Goal: Information Seeking & Learning: Learn about a topic

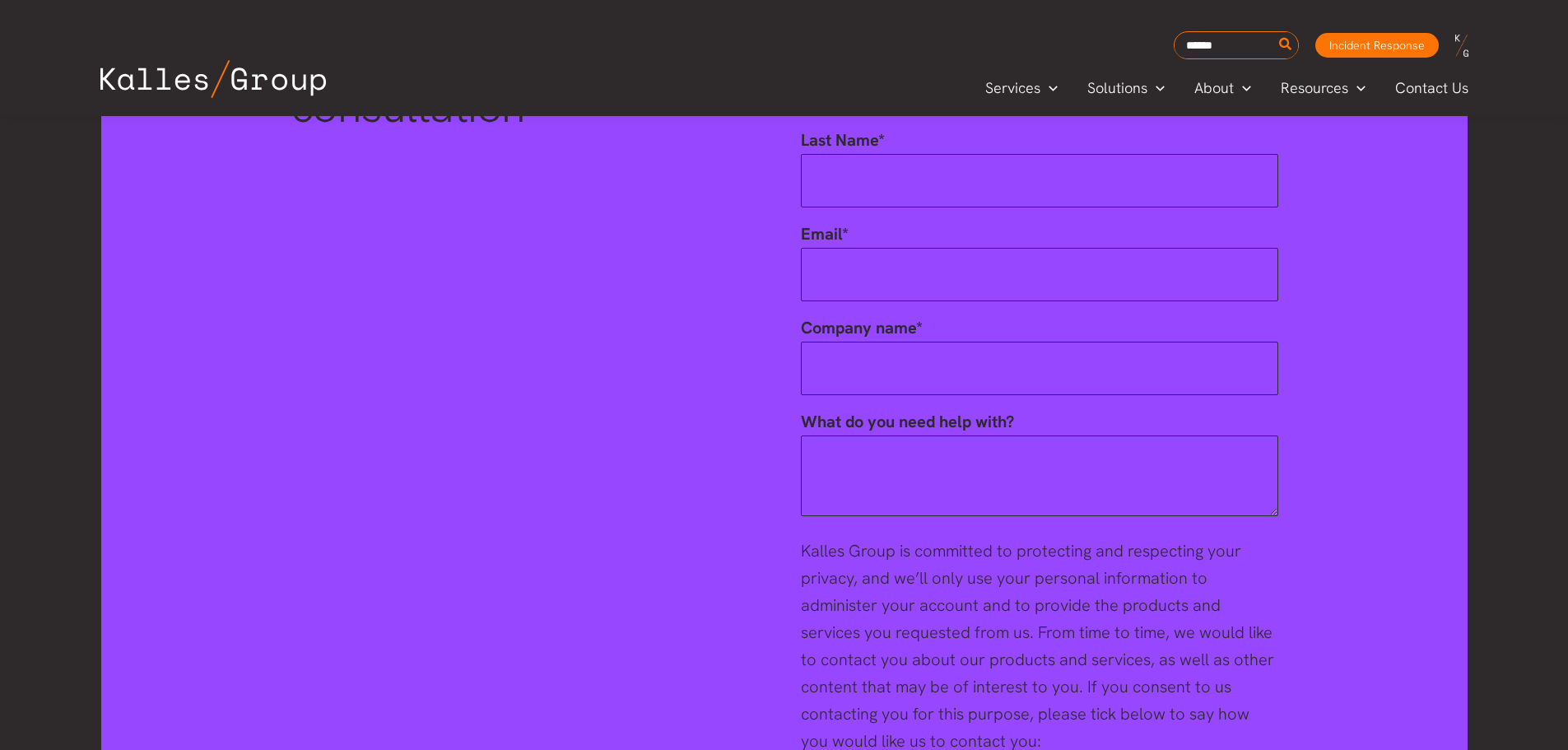
scroll to position [2538, 0]
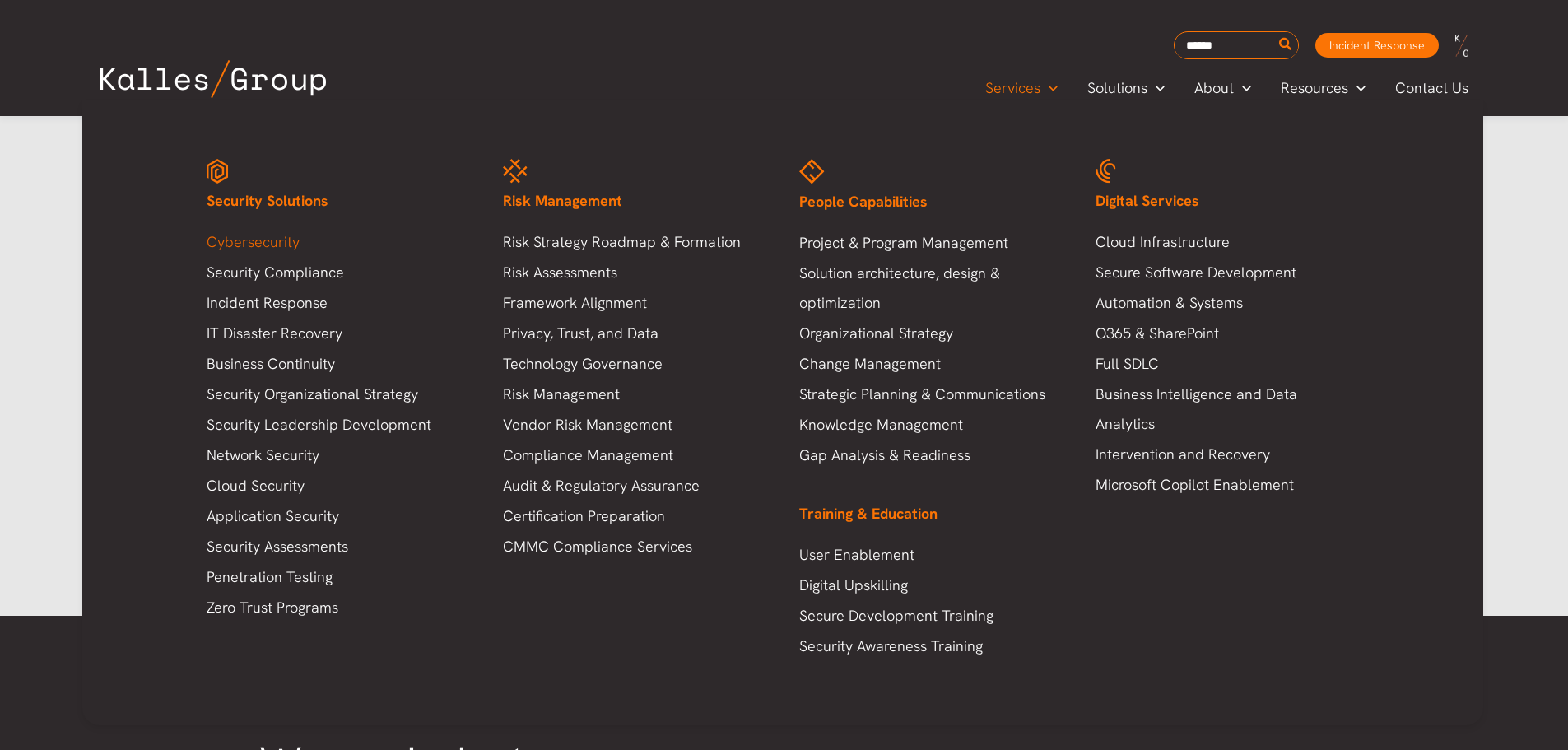
click at [227, 249] on link "Cybersecurity" at bounding box center [338, 242] width 264 height 30
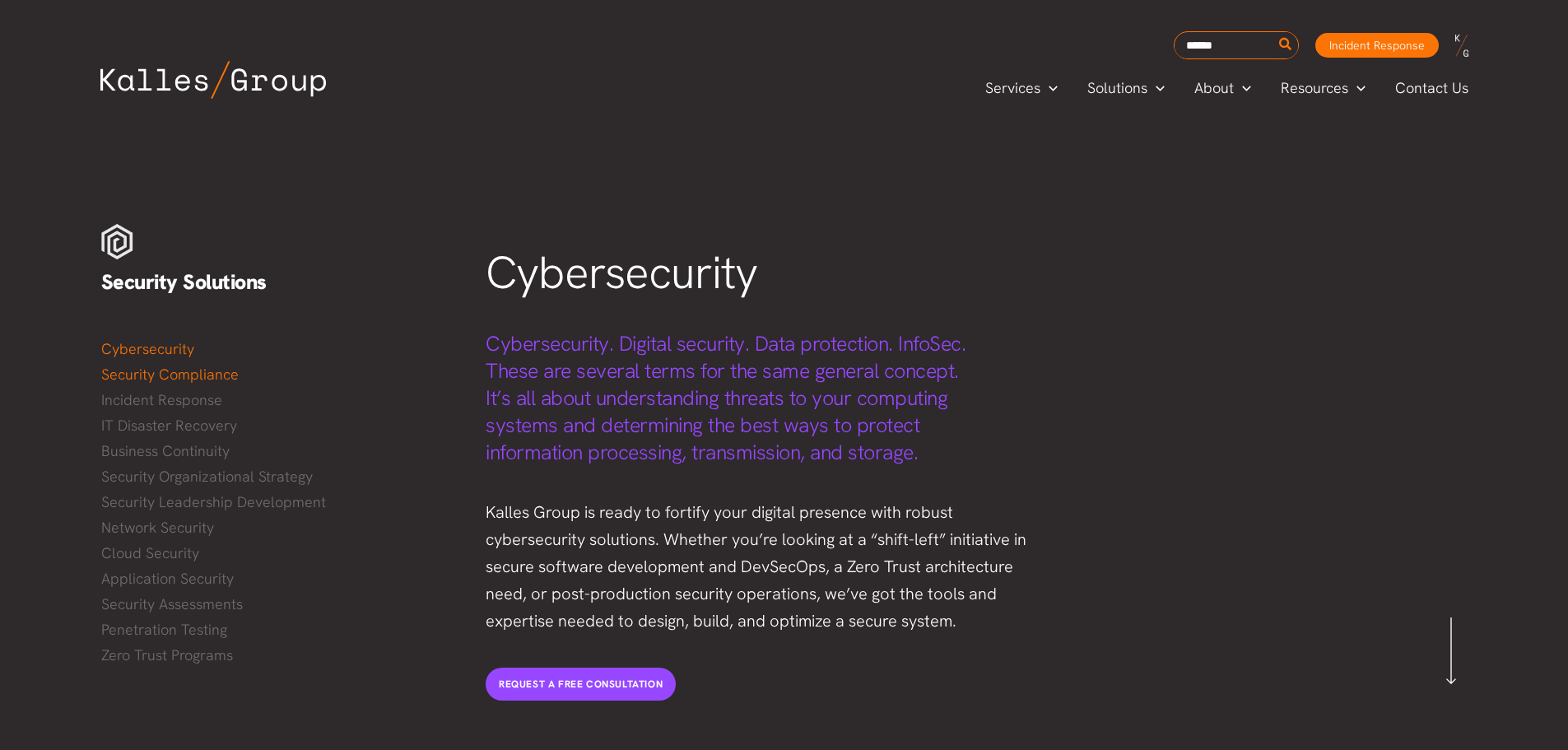
click at [224, 375] on link "Security Compliance" at bounding box center [277, 375] width 353 height 25
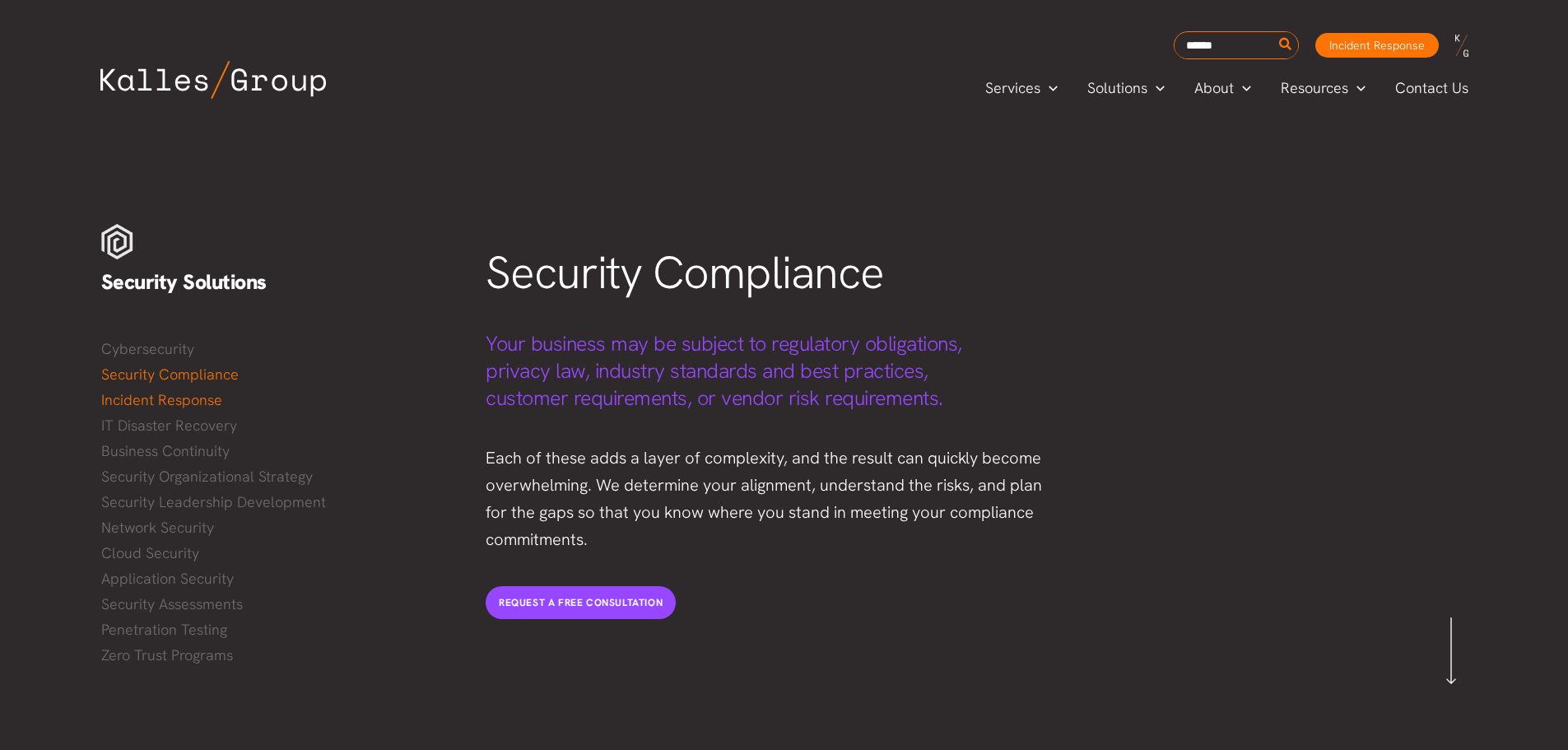
click at [194, 402] on link "Incident Response" at bounding box center [277, 401] width 353 height 25
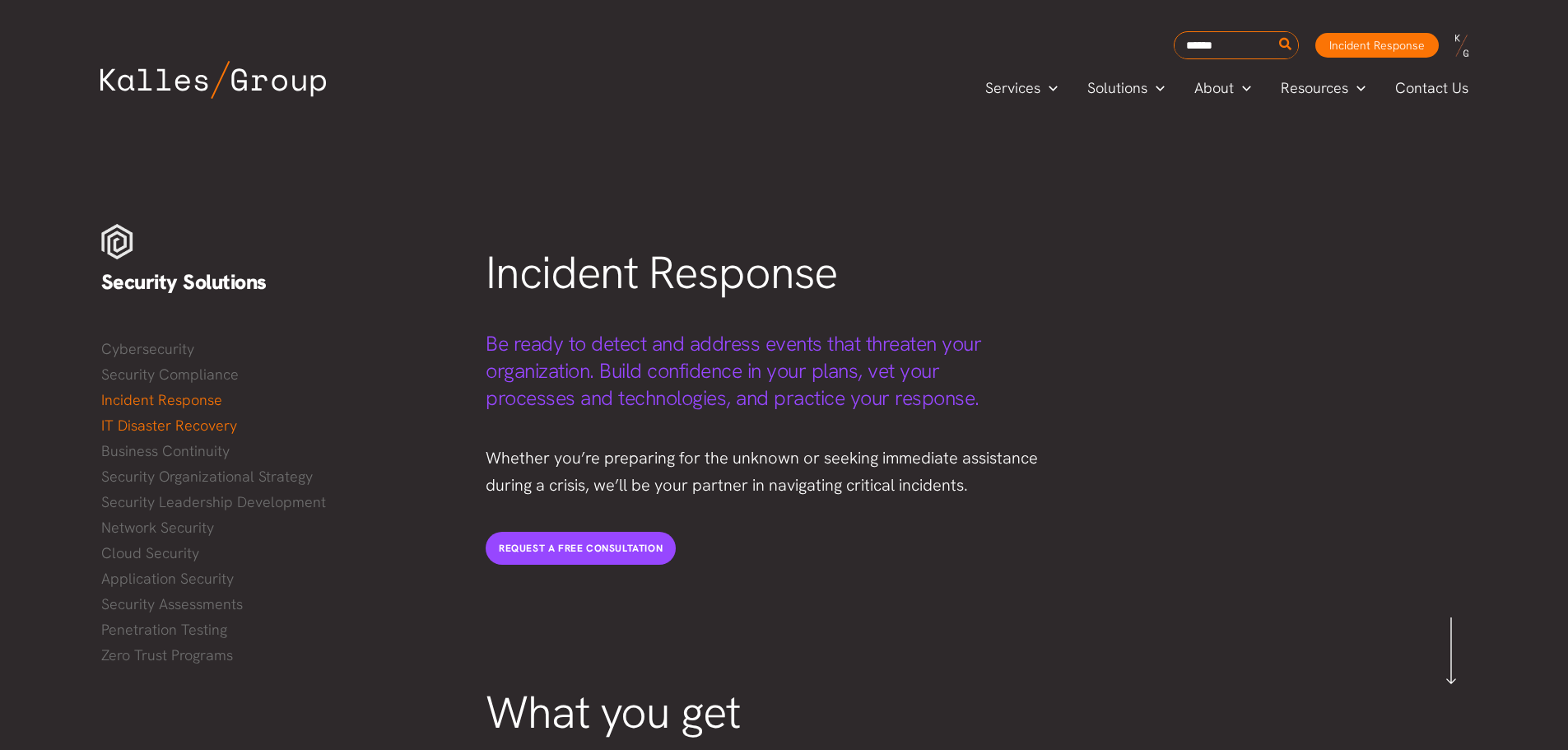
click at [151, 425] on link "IT Disaster Recovery" at bounding box center [277, 426] width 353 height 25
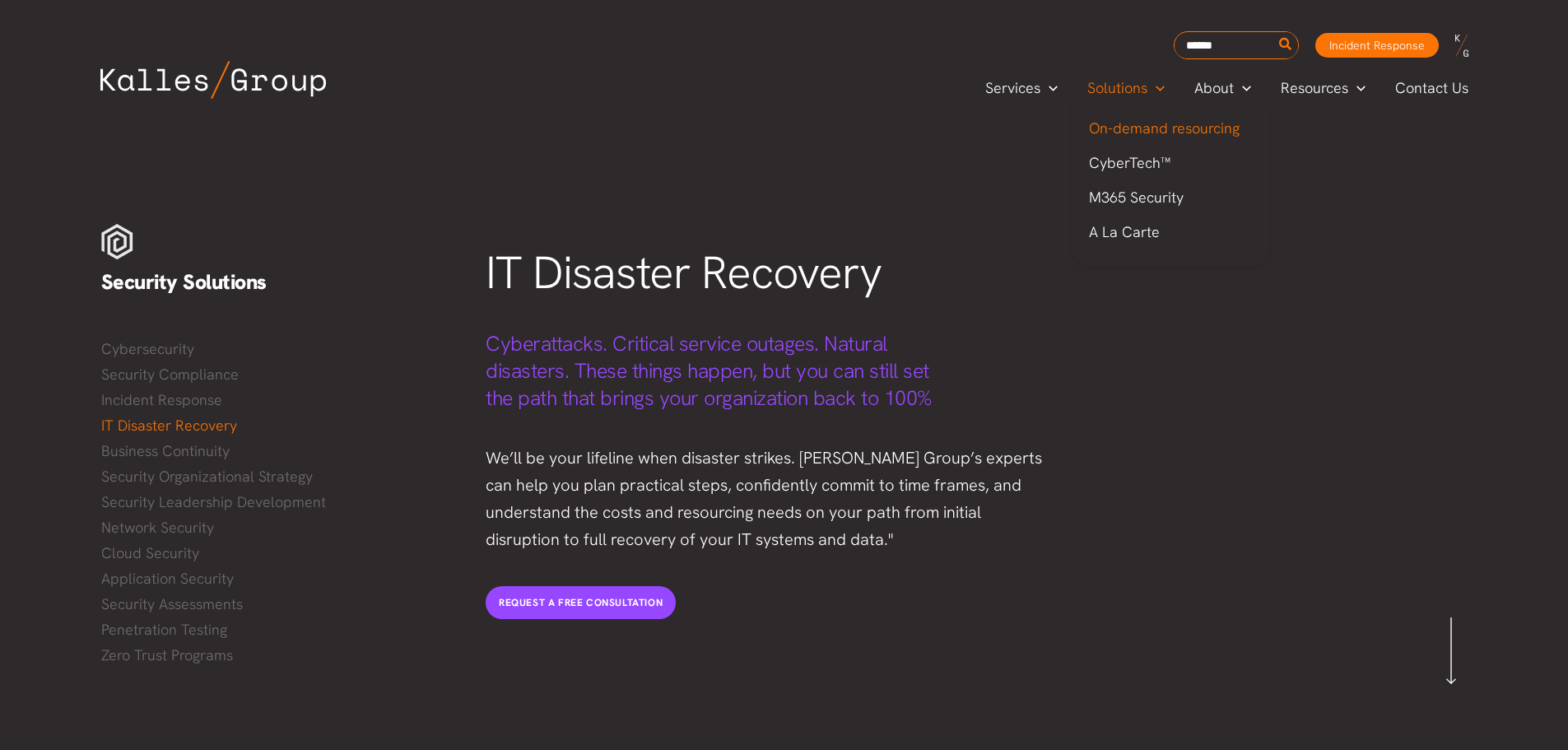
click at [1158, 133] on span "On-demand resourcing" at bounding box center [1165, 128] width 151 height 19
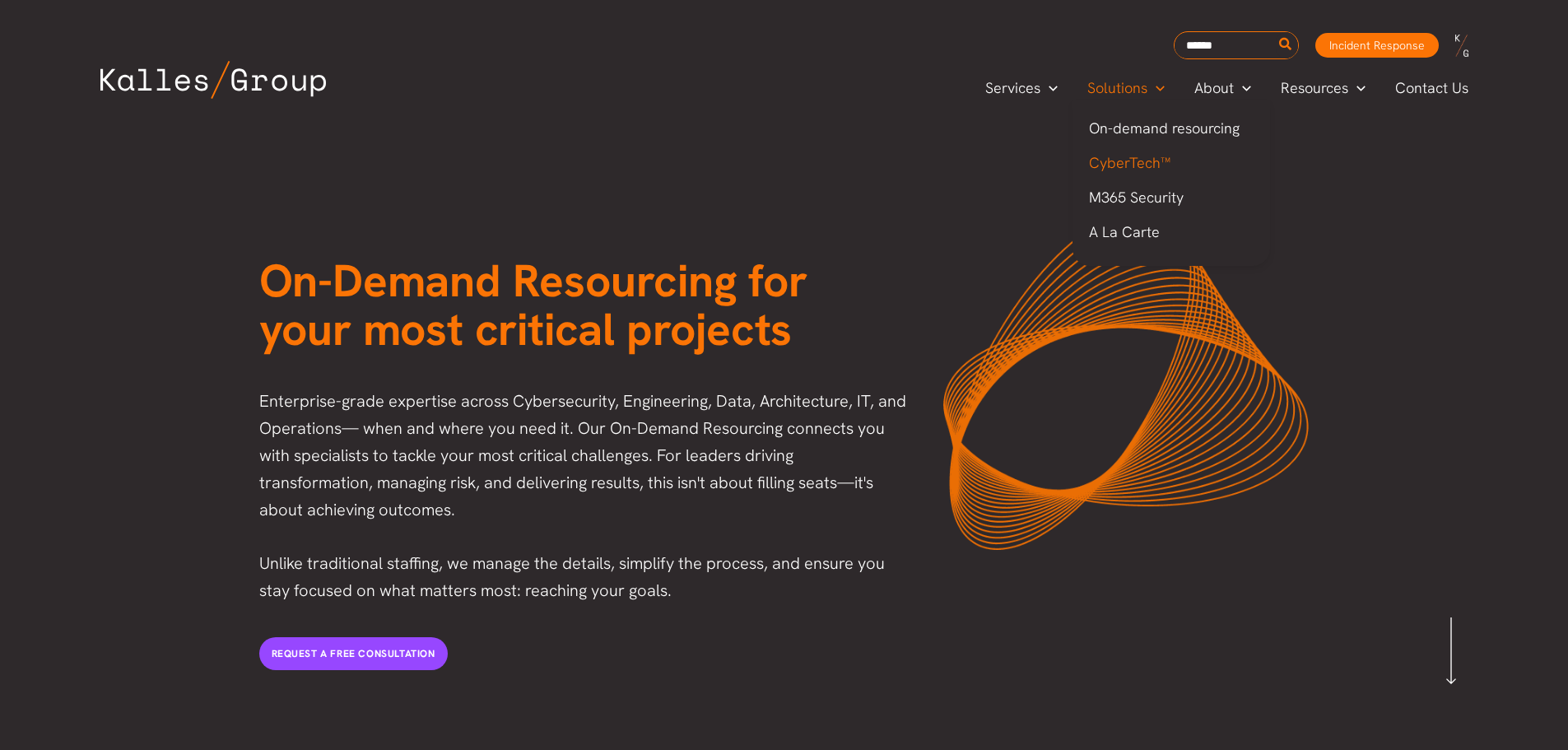
click at [1129, 159] on span "CyberTech™" at bounding box center [1129, 163] width 81 height 19
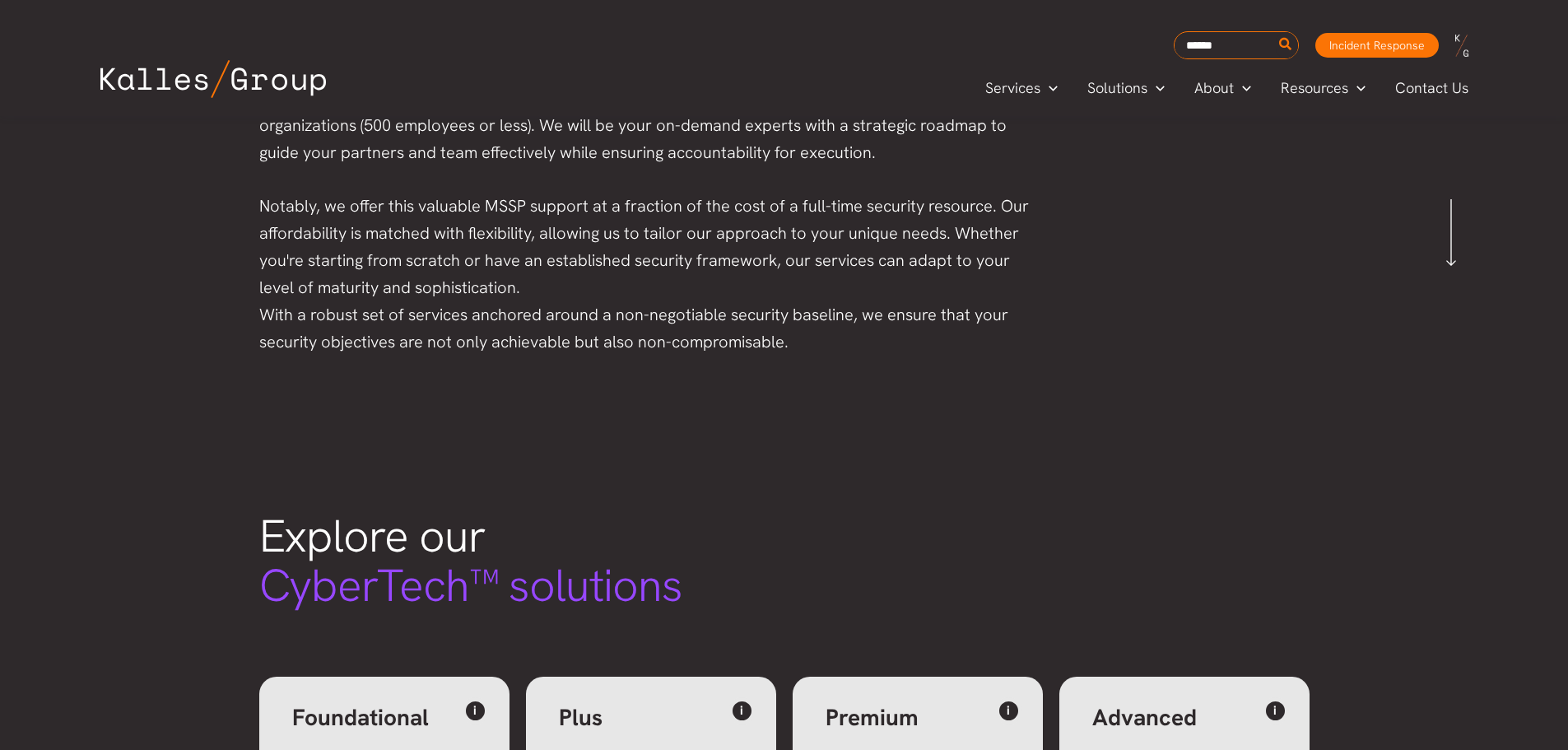
scroll to position [1, 0]
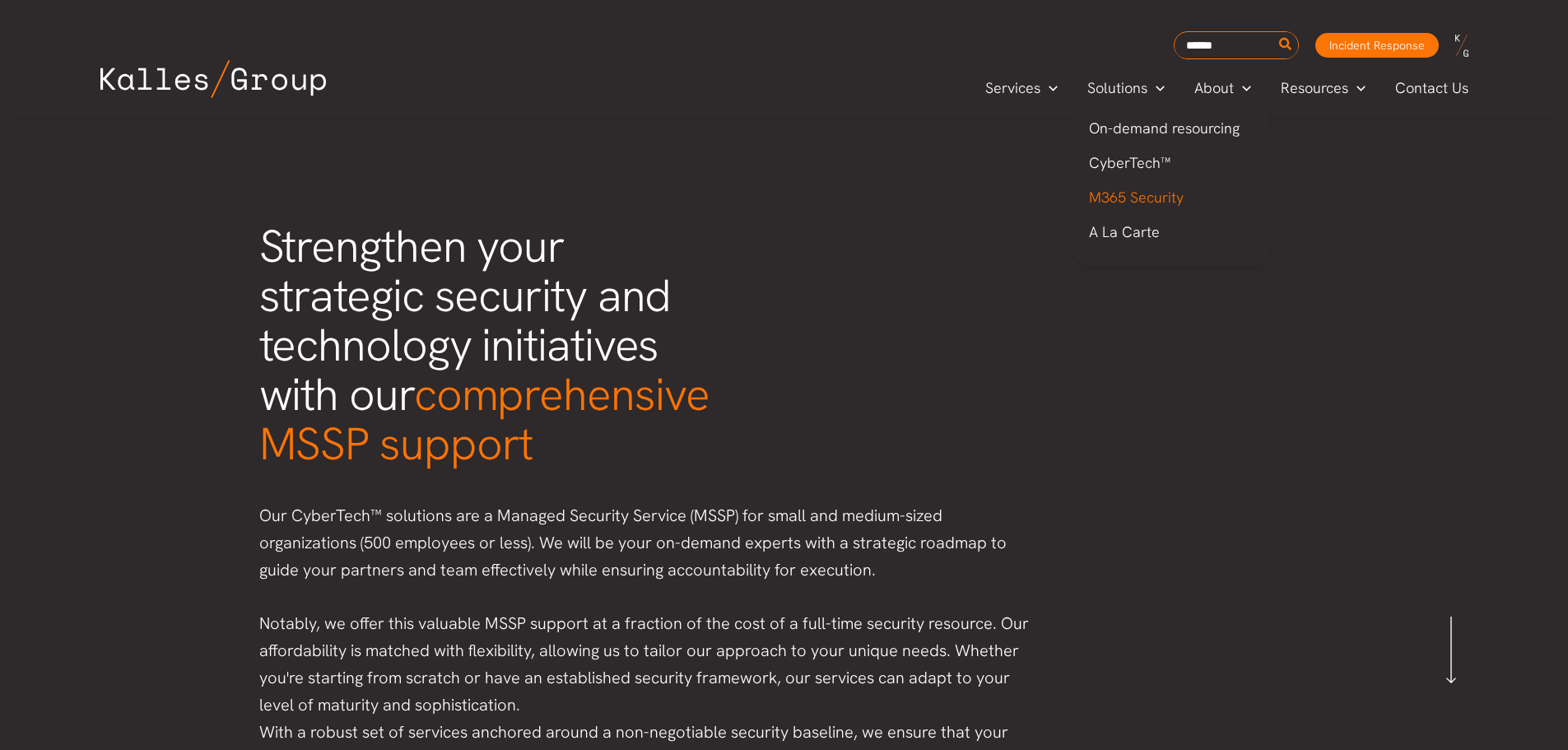
click at [1128, 195] on span "M365 Security" at bounding box center [1136, 197] width 95 height 19
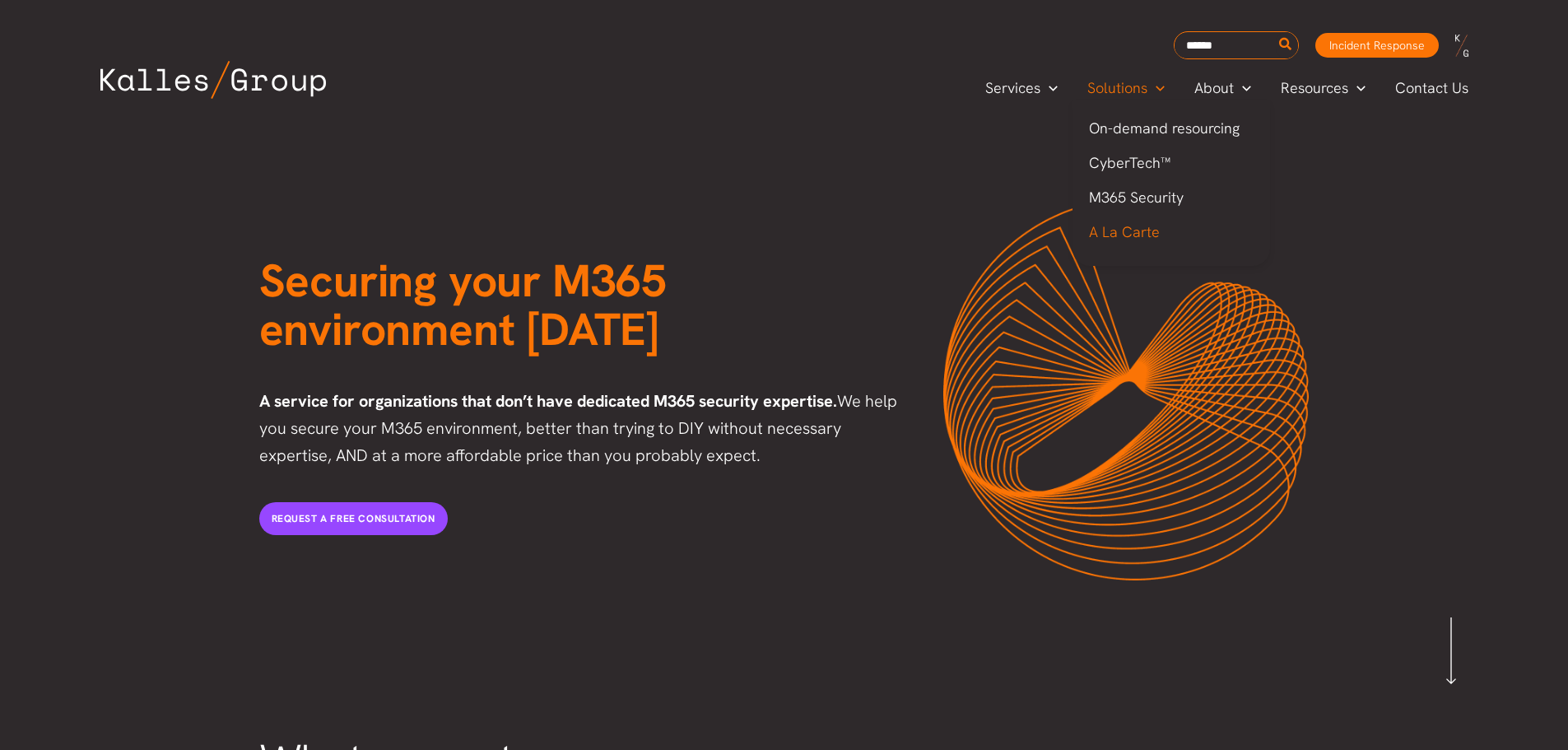
click at [1127, 234] on span "A La Carte" at bounding box center [1124, 232] width 71 height 19
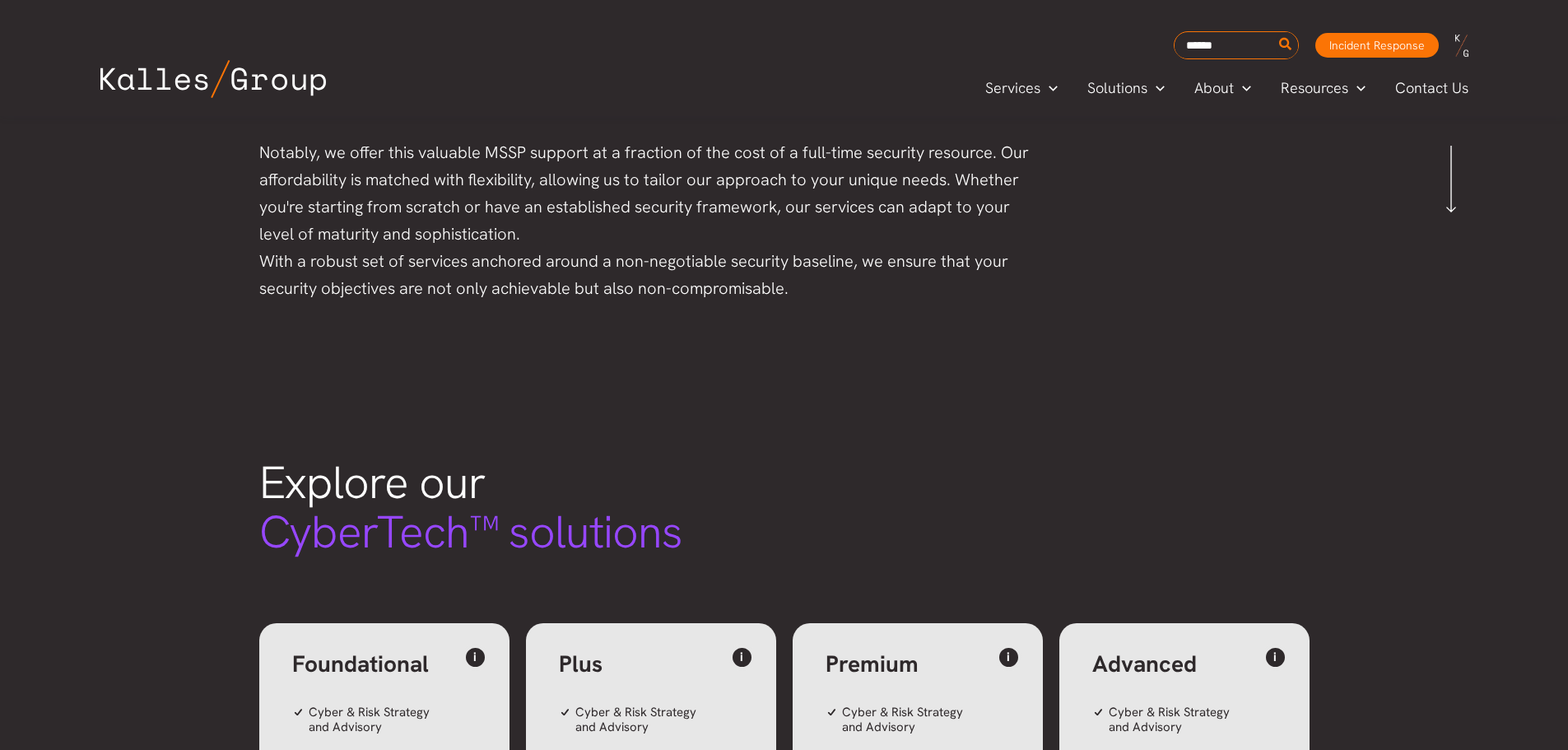
scroll to position [938, 0]
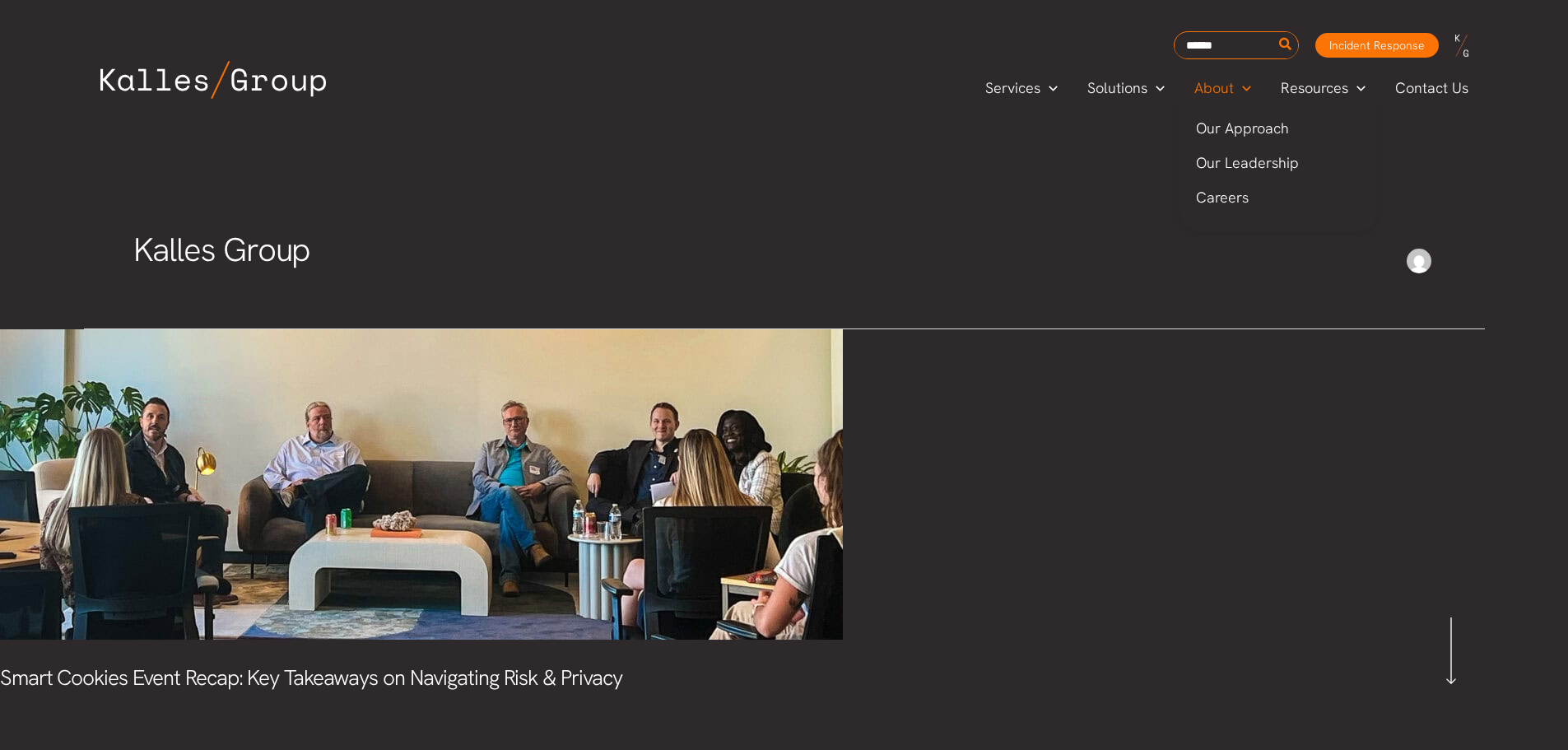
click at [1228, 83] on span "About" at bounding box center [1213, 88] width 39 height 25
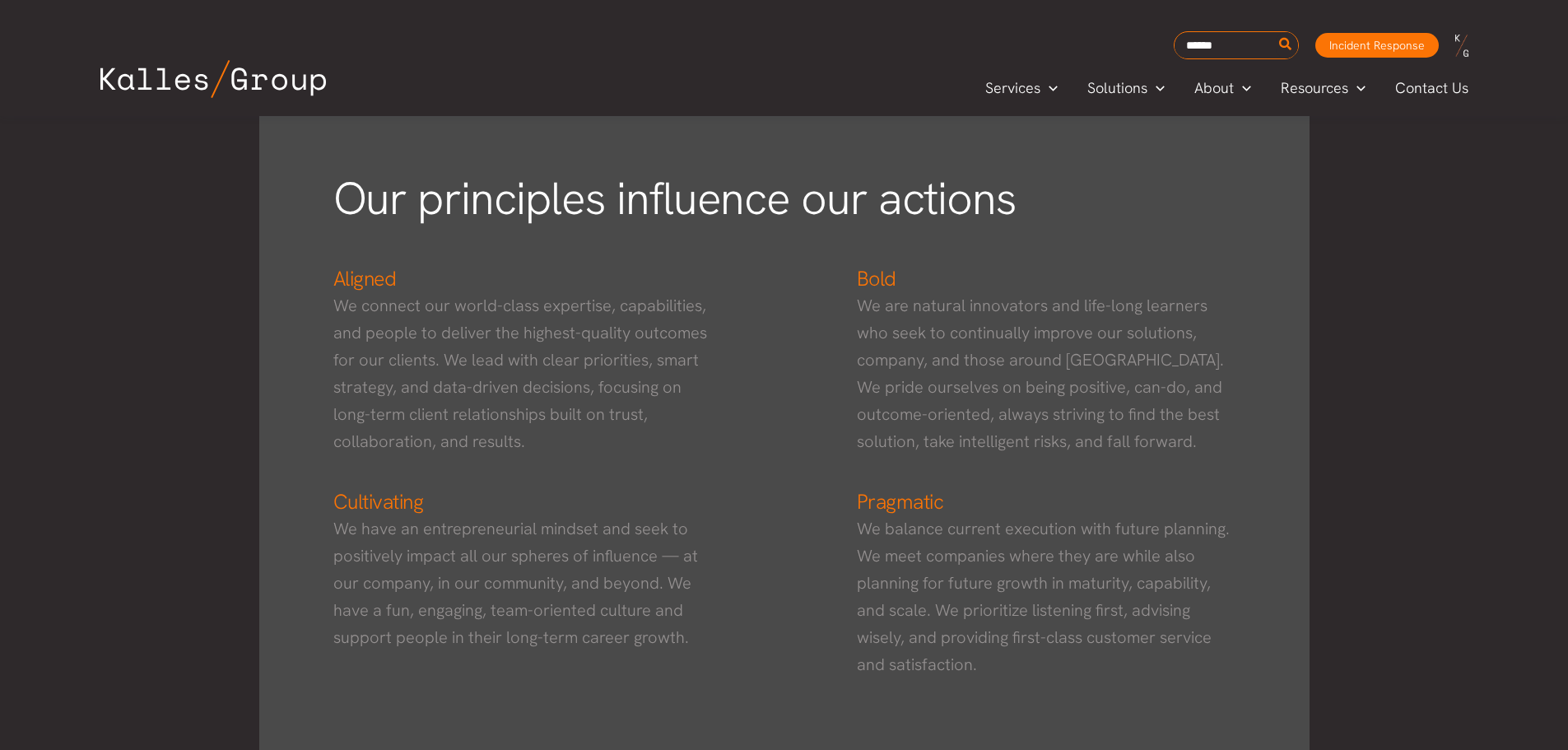
scroll to position [863, 0]
